Goal: Use online tool/utility: Utilize a website feature to perform a specific function

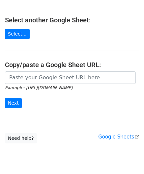
scroll to position [86, 0]
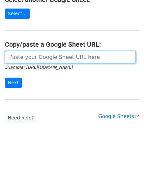
click at [24, 57] on input "url" at bounding box center [70, 57] width 131 height 13
paste input "[URL][DOMAIN_NAME]"
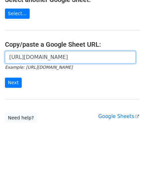
scroll to position [0, 152]
type input "[URL][DOMAIN_NAME]"
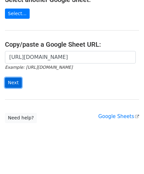
click at [12, 81] on input "Next" at bounding box center [13, 83] width 17 height 10
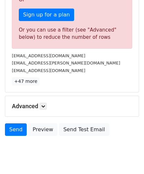
scroll to position [223, 0]
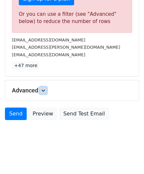
click at [47, 88] on link at bounding box center [43, 90] width 7 height 7
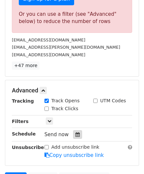
click at [73, 131] on div at bounding box center [77, 135] width 9 height 9
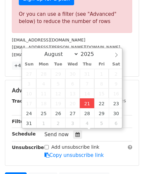
type input "[DATE] 12:00"
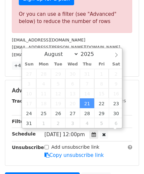
scroll to position [0, 0]
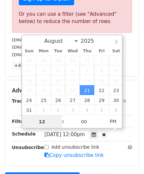
paste input "7"
type input "7"
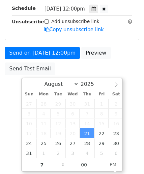
type input "2025-08-21 19:00"
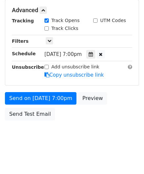
scroll to position [302, 0]
